Goal: Task Accomplishment & Management: Manage account settings

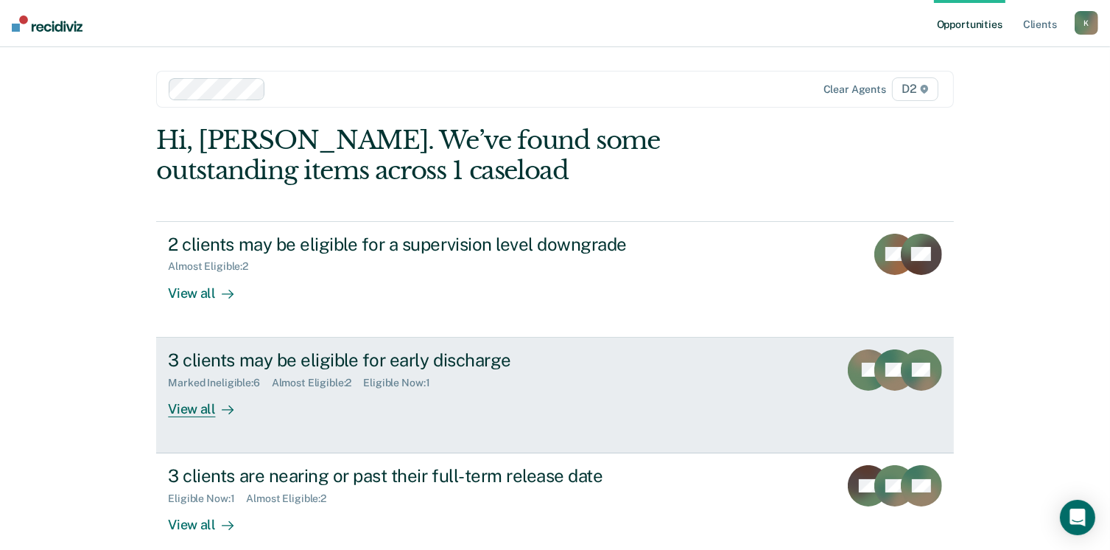
click at [222, 411] on icon at bounding box center [228, 410] width 12 height 12
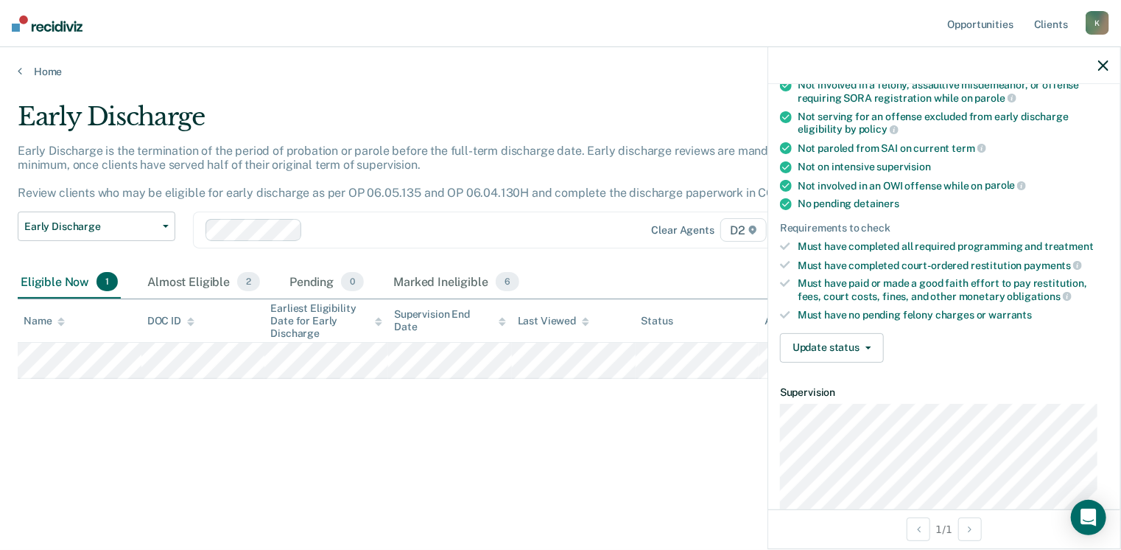
scroll to position [251, 0]
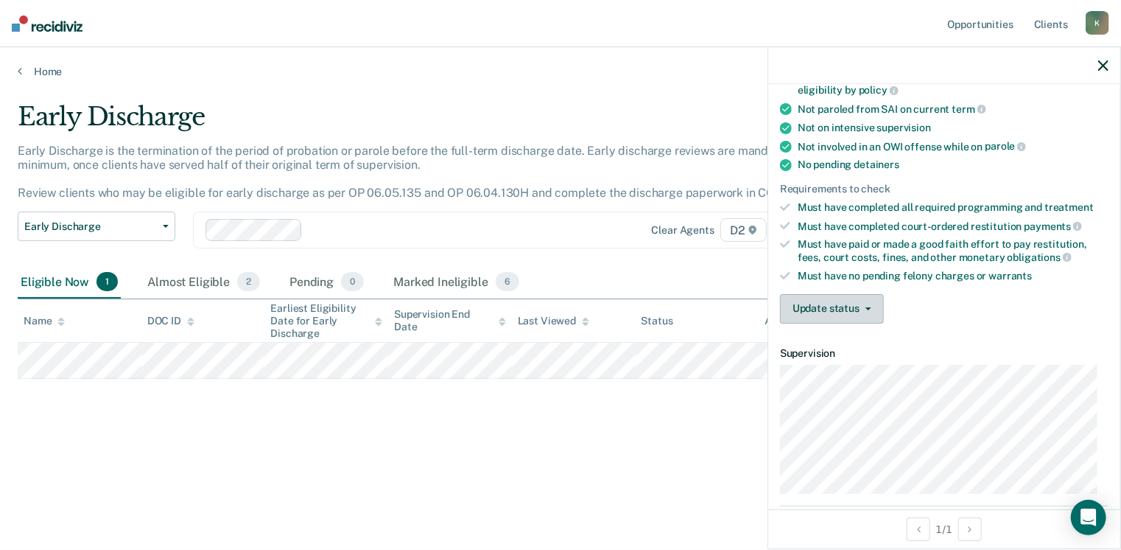
click at [849, 295] on button "Update status" at bounding box center [832, 308] width 104 height 29
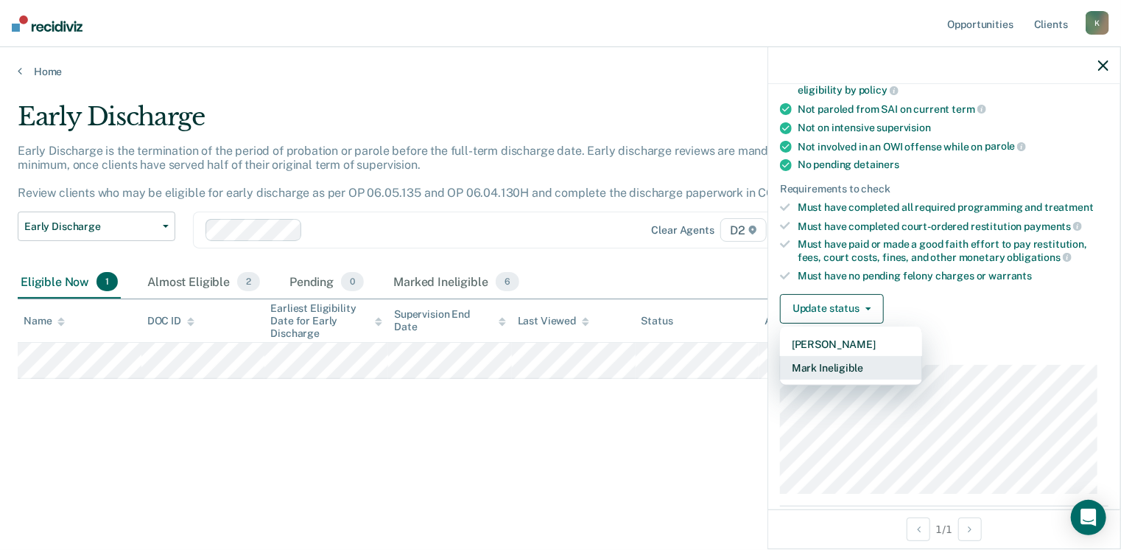
click at [841, 358] on button "Mark Ineligible" at bounding box center [851, 368] width 142 height 24
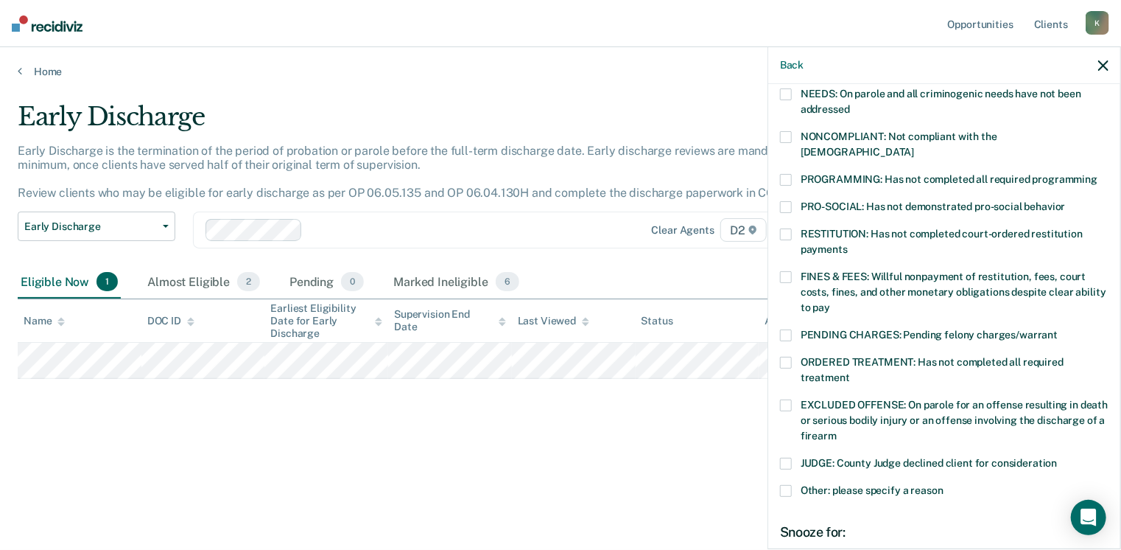
click at [783, 271] on span at bounding box center [786, 277] width 12 height 12
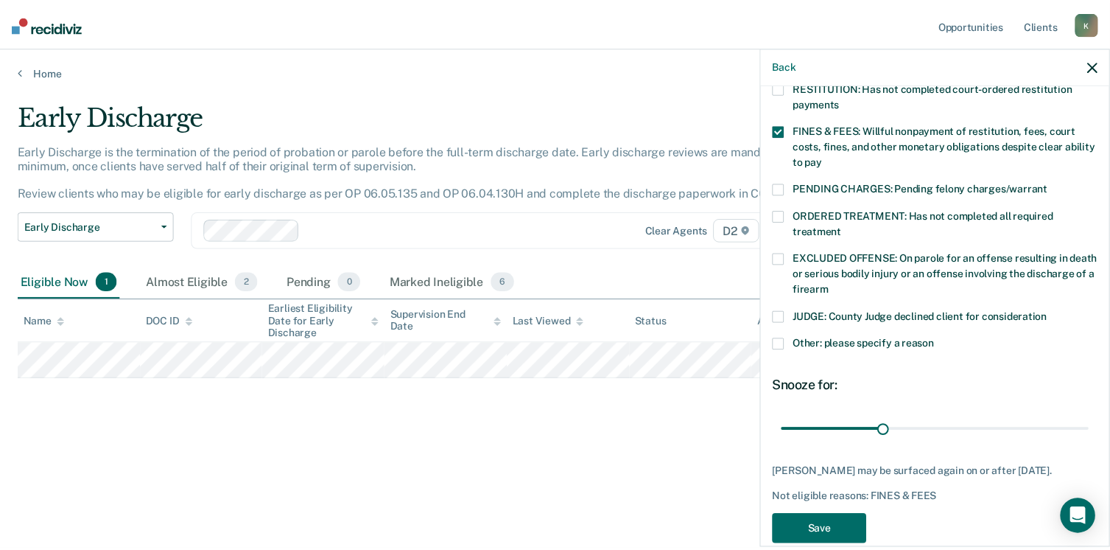
scroll to position [406, 0]
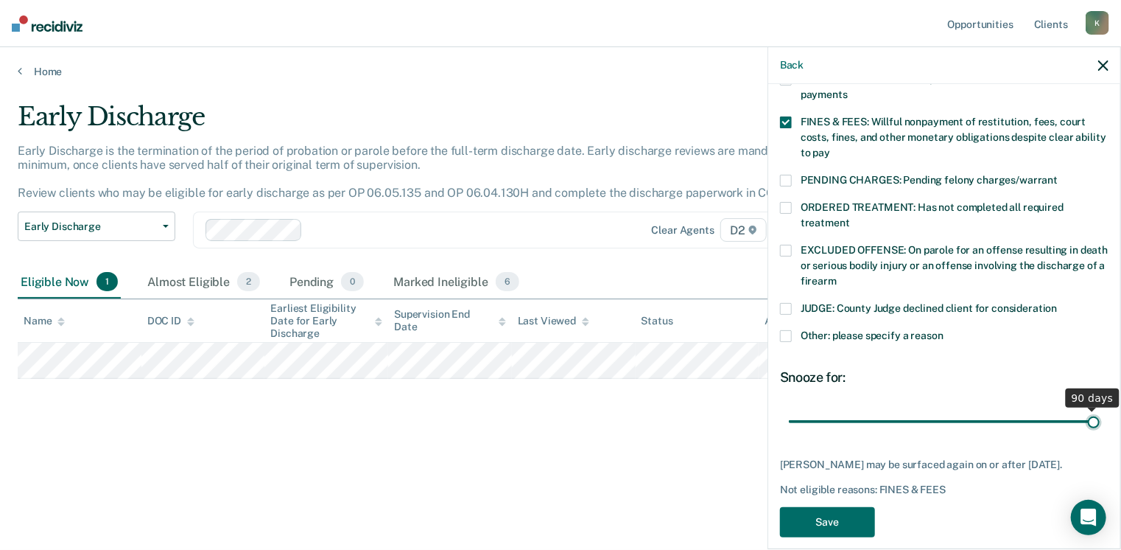
drag, startPoint x: 888, startPoint y: 404, endPoint x: 1098, endPoint y: 415, distance: 210.2
type input "90"
click at [1098, 415] on input "range" at bounding box center [944, 422] width 311 height 26
click at [823, 507] on button "Save" at bounding box center [827, 522] width 95 height 30
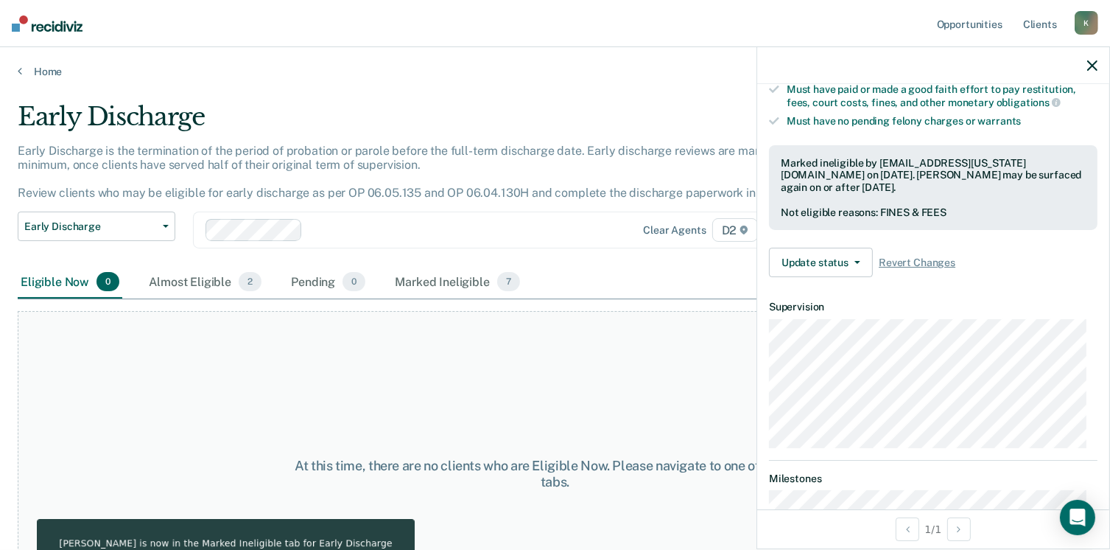
click at [1090, 66] on icon "button" at bounding box center [1092, 65] width 10 height 10
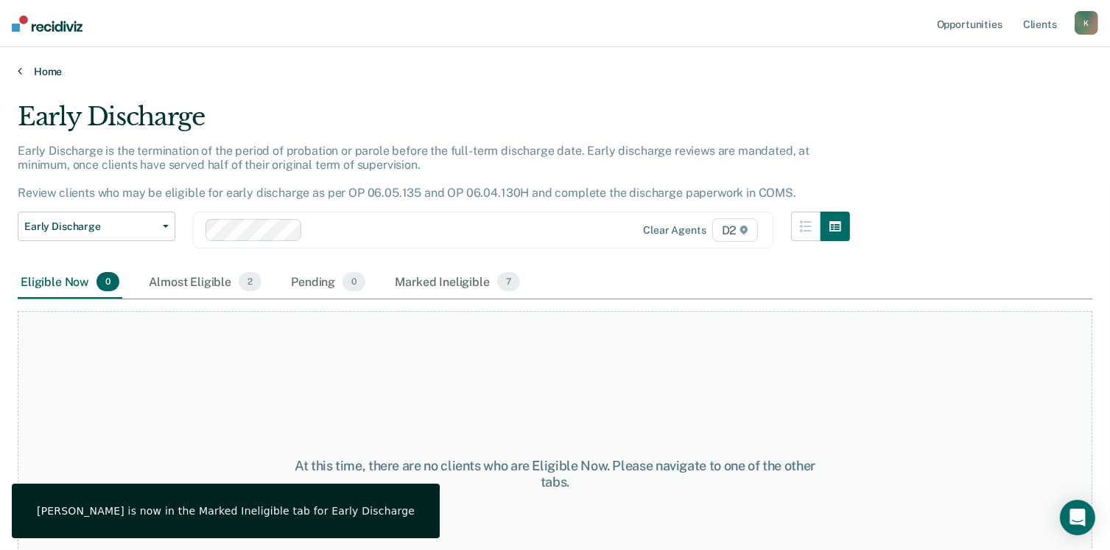
click at [56, 71] on link "Home" at bounding box center [555, 71] width 1075 height 13
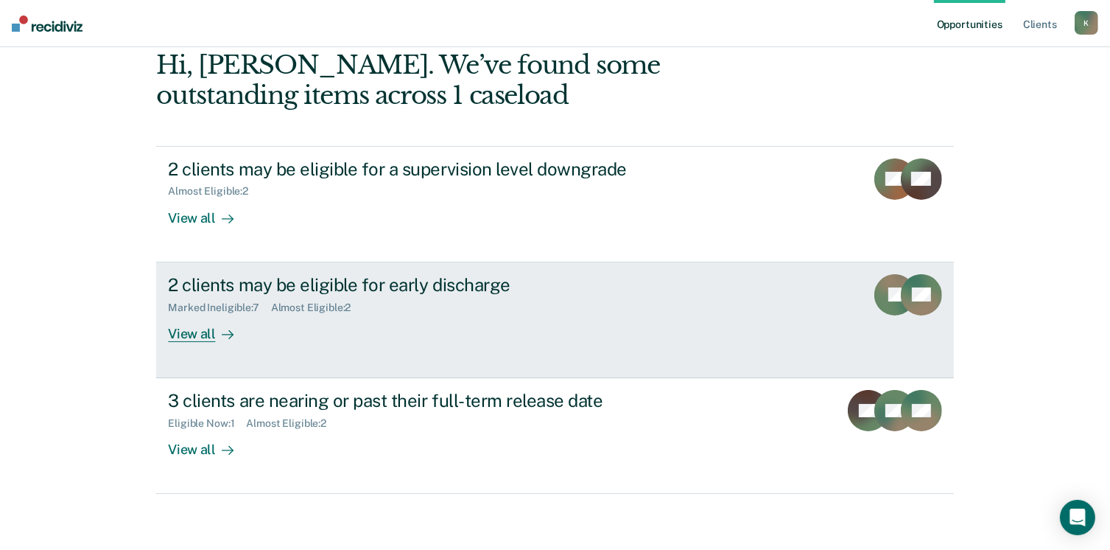
scroll to position [77, 0]
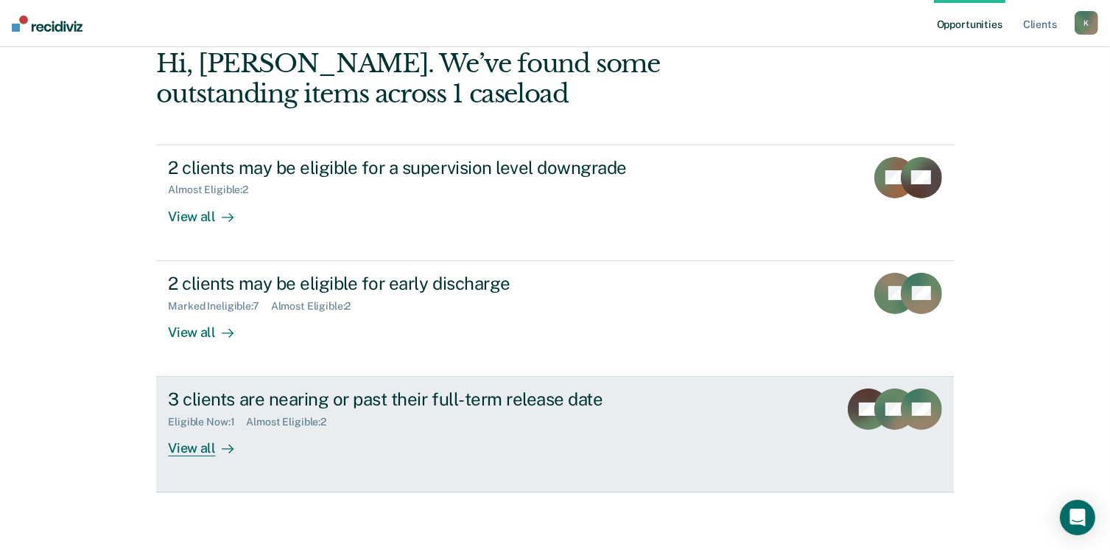
click at [415, 398] on div "3 clients are nearing or past their full-term release date" at bounding box center [426, 398] width 517 height 21
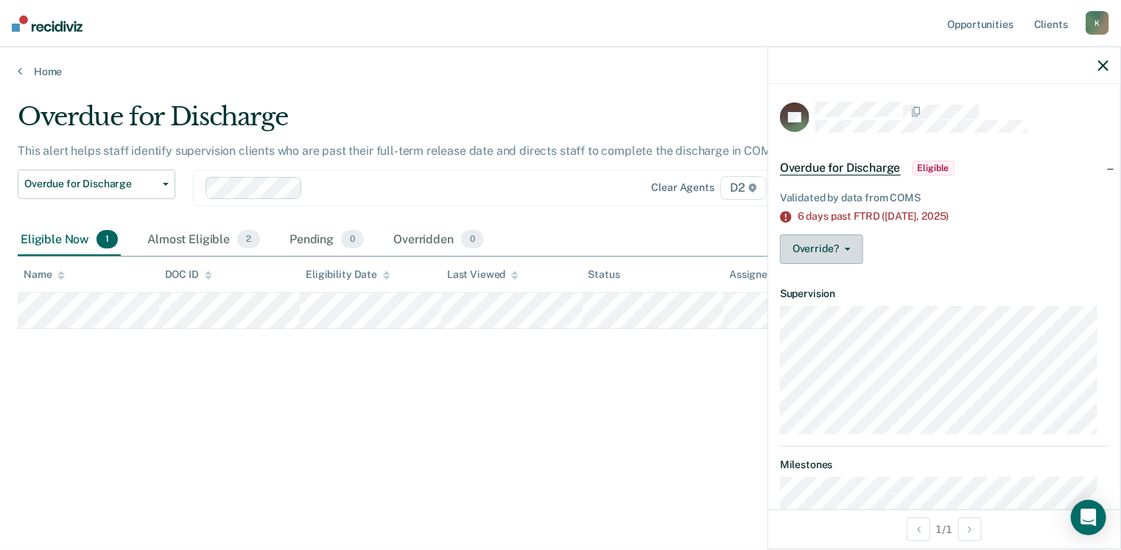
click at [849, 251] on button "Override?" at bounding box center [821, 248] width 83 height 29
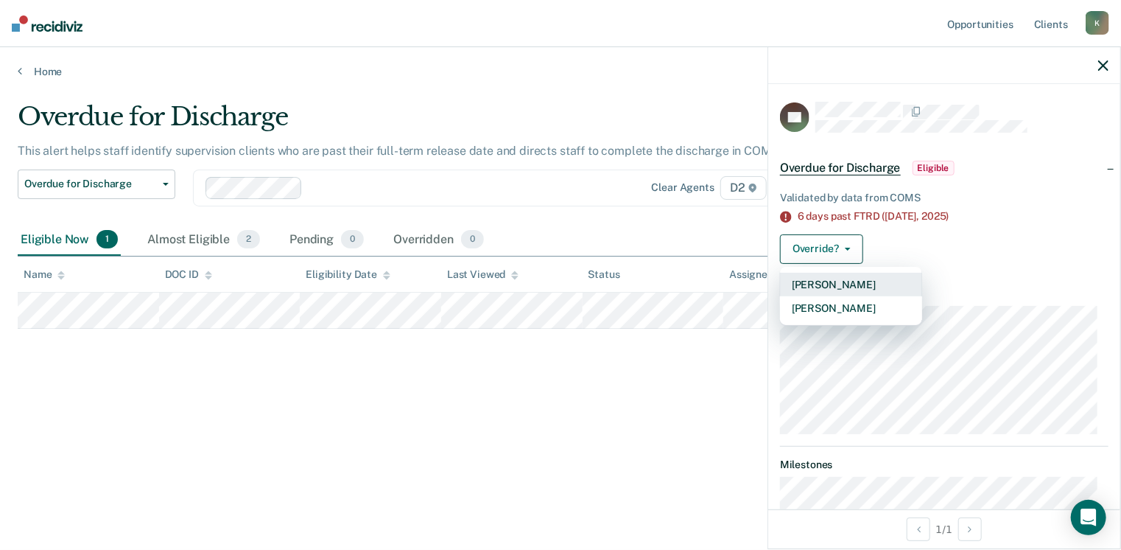
click at [843, 281] on button "[PERSON_NAME]" at bounding box center [851, 285] width 142 height 24
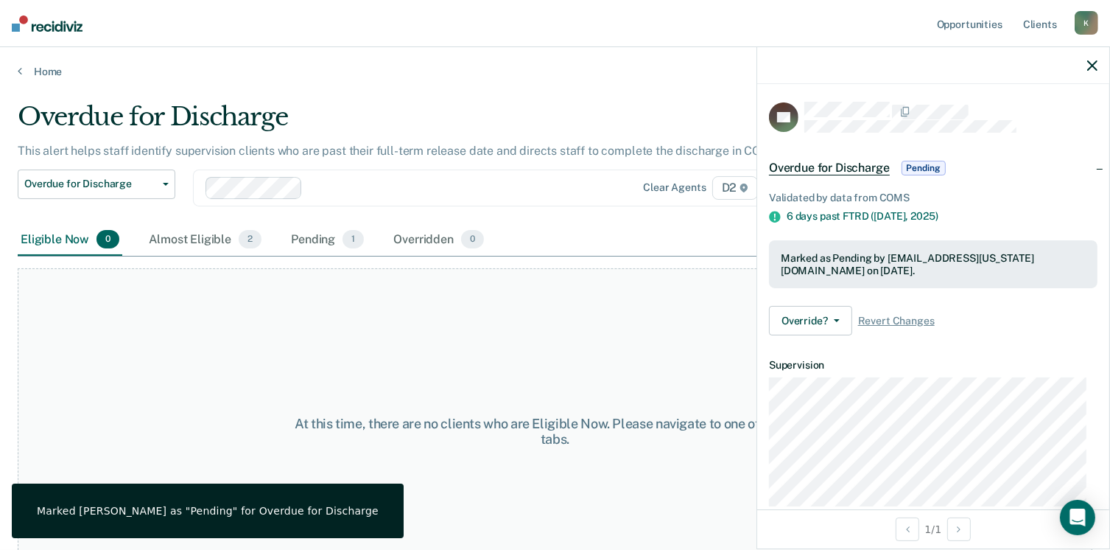
click at [1091, 60] on button "button" at bounding box center [1092, 65] width 10 height 13
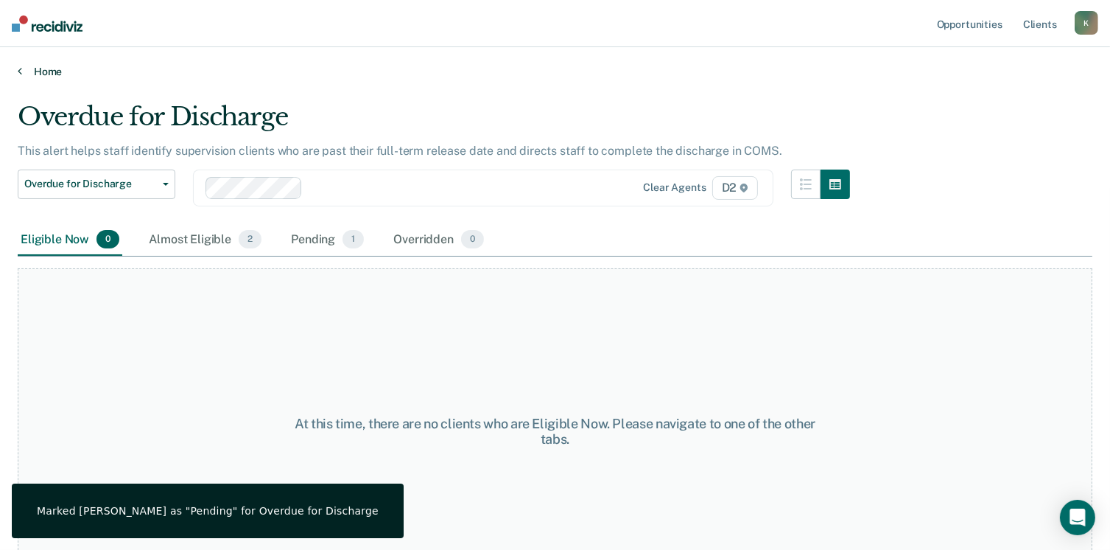
click at [46, 71] on link "Home" at bounding box center [555, 71] width 1075 height 13
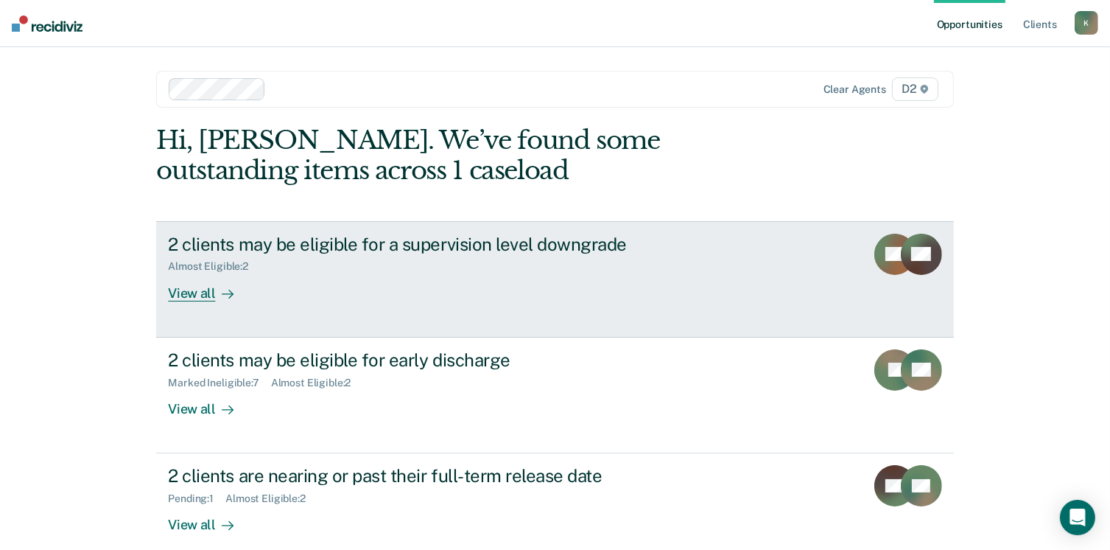
click at [572, 249] on div "2 clients may be eligible for a supervision level downgrade" at bounding box center [426, 244] width 517 height 21
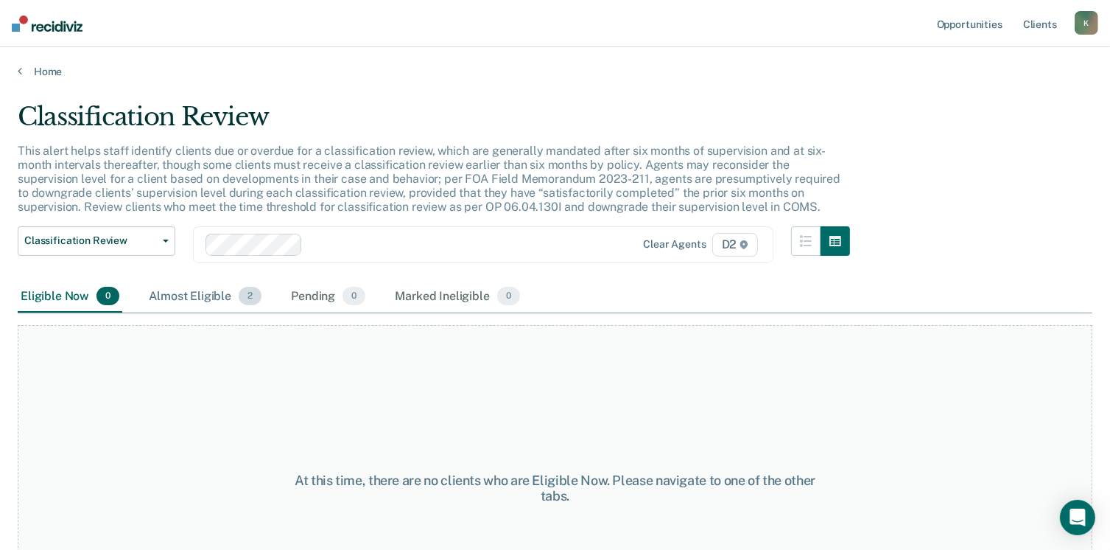
click at [204, 294] on div "Almost Eligible 2" at bounding box center [205, 297] width 119 height 32
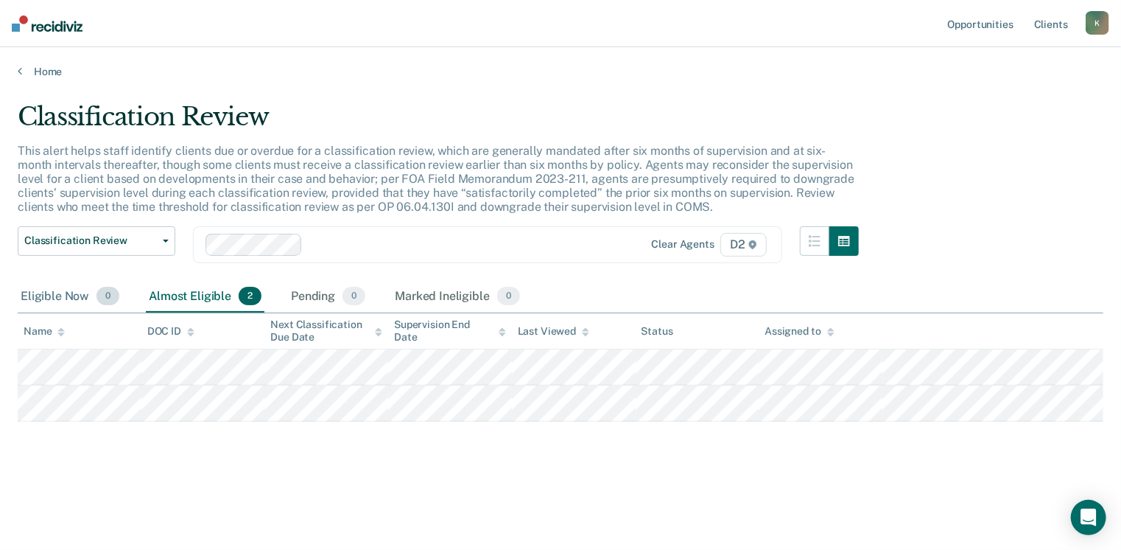
click at [32, 290] on div "Eligible Now 0" at bounding box center [70, 297] width 105 height 32
